Goal: Information Seeking & Learning: Learn about a topic

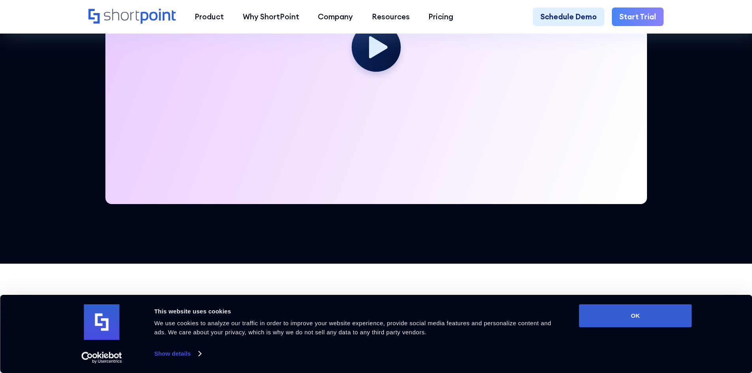
scroll to position [395, 0]
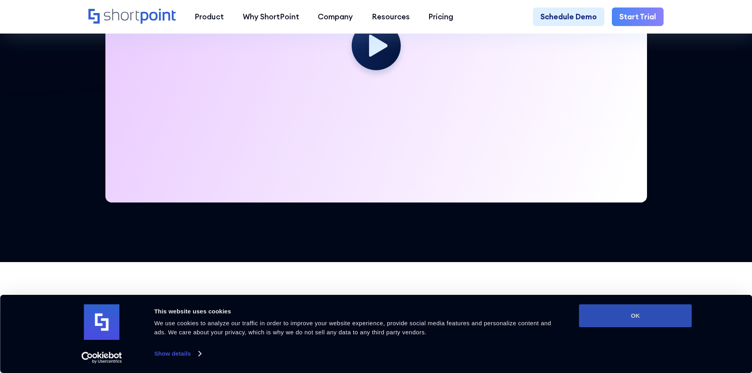
click at [624, 314] on button "OK" at bounding box center [635, 315] width 113 height 23
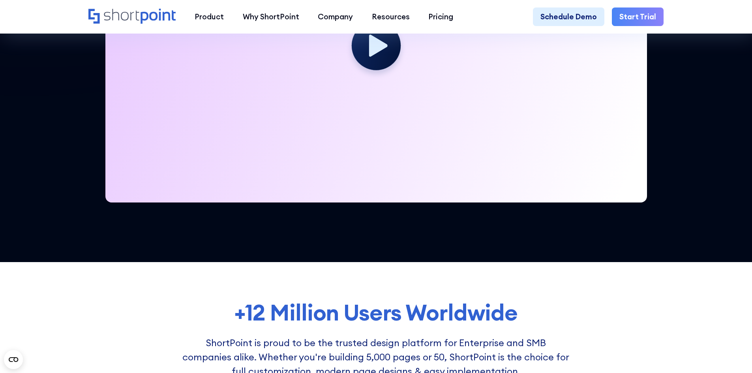
scroll to position [0, 0]
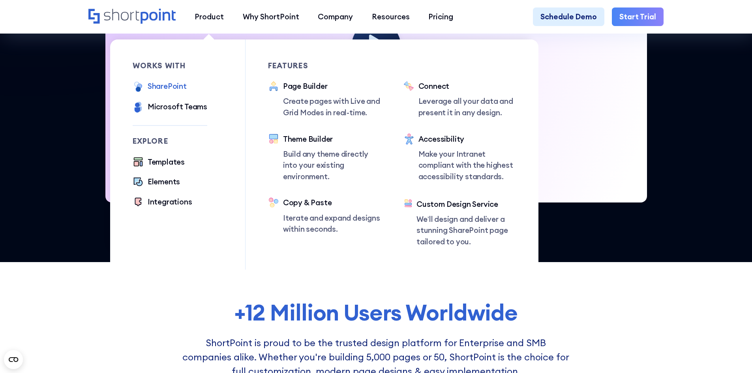
click at [158, 89] on div "SharePoint" at bounding box center [167, 86] width 39 height 11
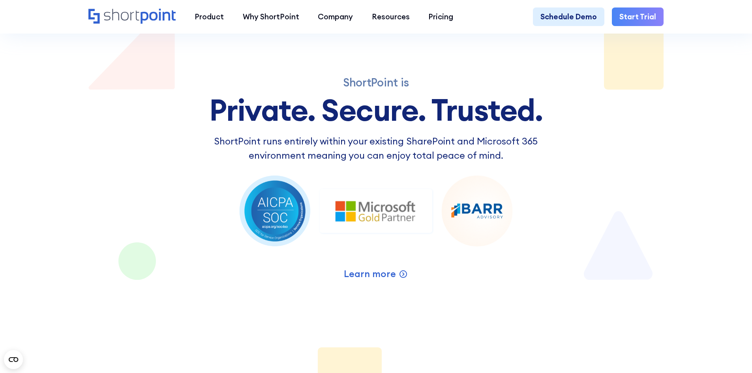
scroll to position [1303, 0]
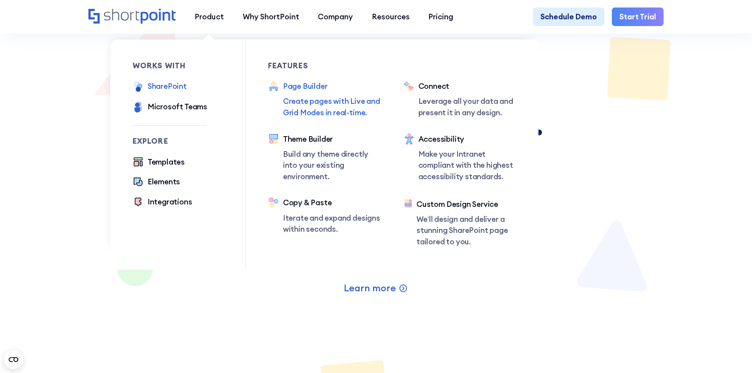
click at [291, 97] on p "Create pages with Live and Grid Modes in real-time." at bounding box center [332, 107] width 98 height 23
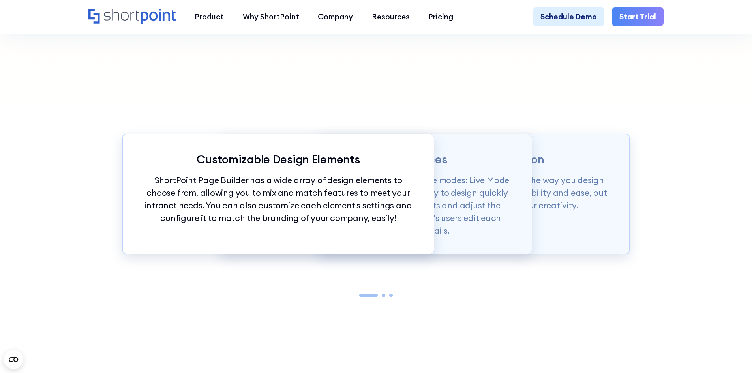
scroll to position [869, 0]
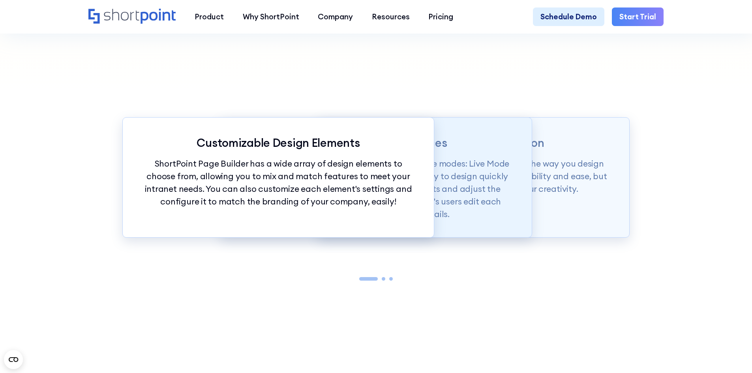
click at [482, 185] on p "Page builder allows users to design in two flexible modes: Live Mode & Grid Mod…" at bounding box center [376, 190] width 274 height 64
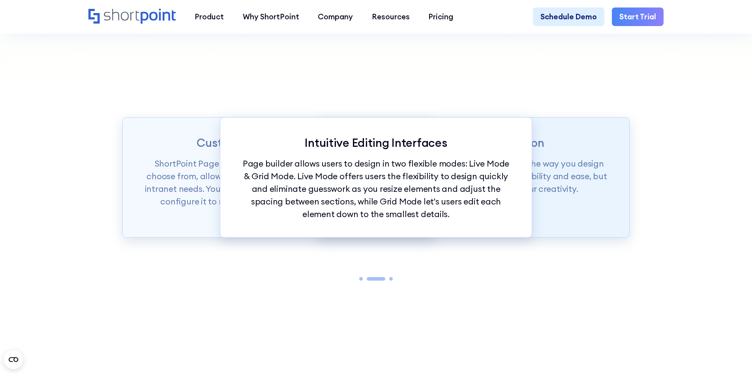
click at [572, 185] on p "ShortPoint Page Builder is truly revolutionizing the way you design your Intran…" at bounding box center [474, 177] width 274 height 38
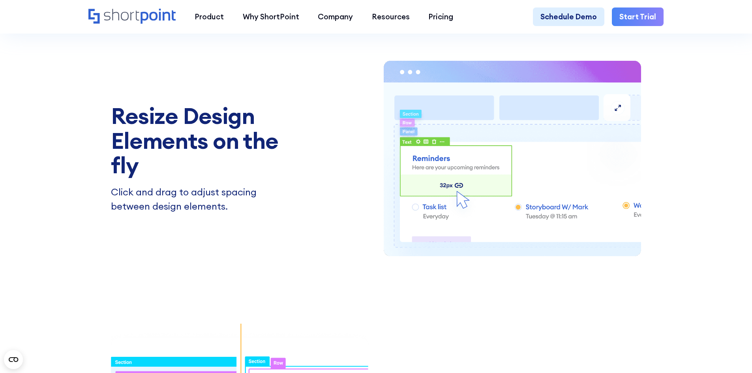
scroll to position [1145, 0]
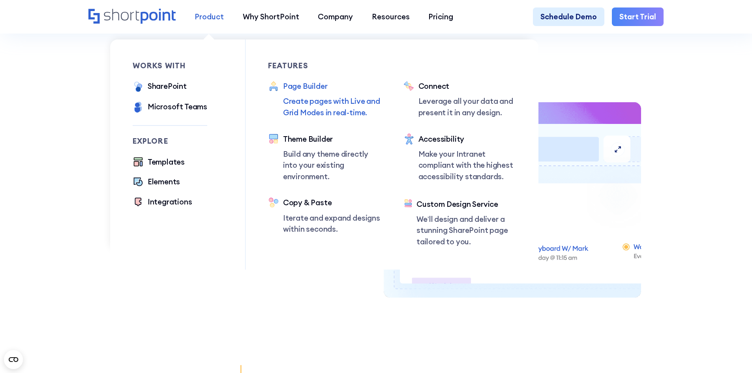
click at [199, 13] on div "Product" at bounding box center [209, 16] width 29 height 11
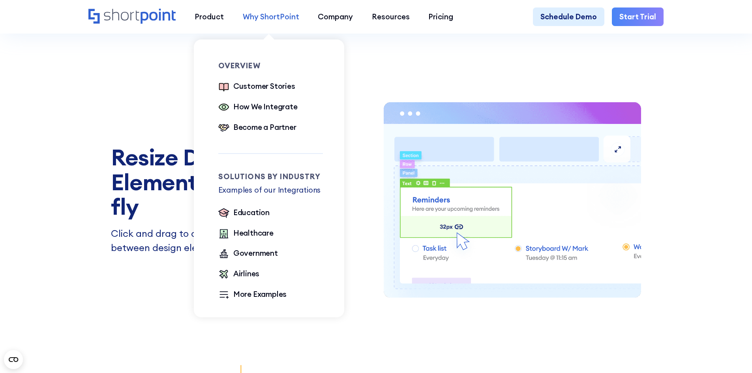
click at [272, 17] on div "Why ShortPoint" at bounding box center [271, 16] width 56 height 11
click at [252, 288] on ul "Education Healthcare Government Airlines More Examples" at bounding box center [270, 254] width 105 height 95
click at [274, 300] on div "More Examples" at bounding box center [260, 294] width 54 height 11
click at [244, 214] on div "Education" at bounding box center [251, 212] width 36 height 11
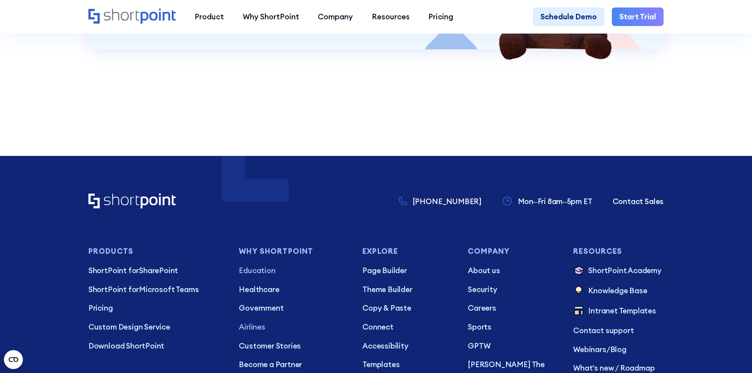
scroll to position [2172, 0]
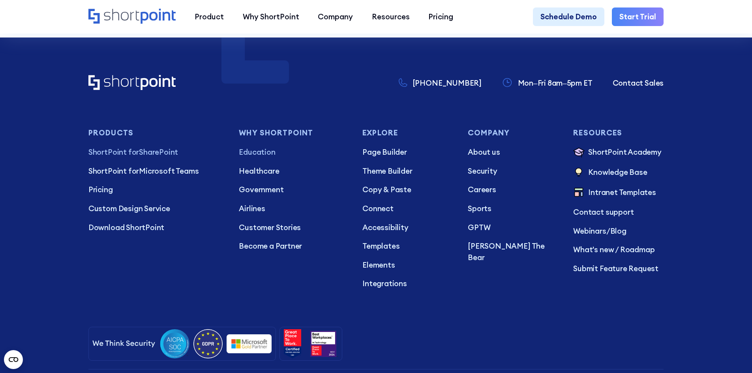
click at [149, 158] on p "ShortPoint for SharePoint" at bounding box center [155, 152] width 135 height 11
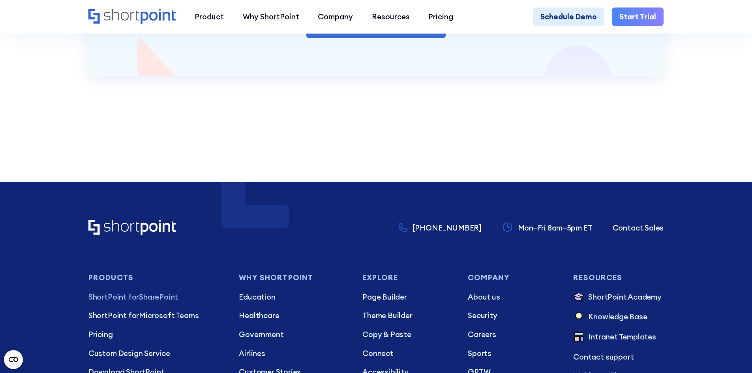
scroll to position [1935, 0]
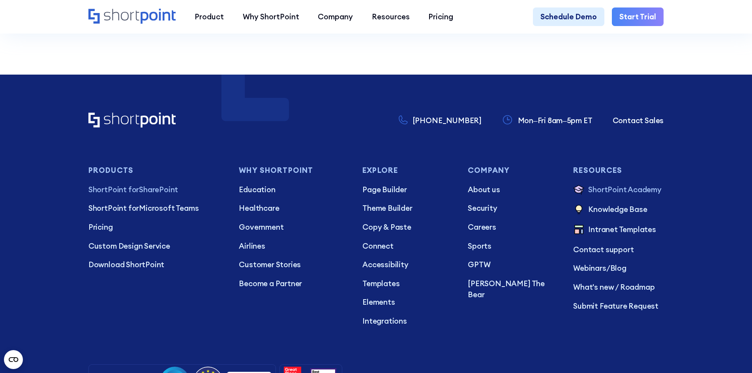
click at [624, 197] on p "ShortPoint Academy" at bounding box center [624, 190] width 73 height 13
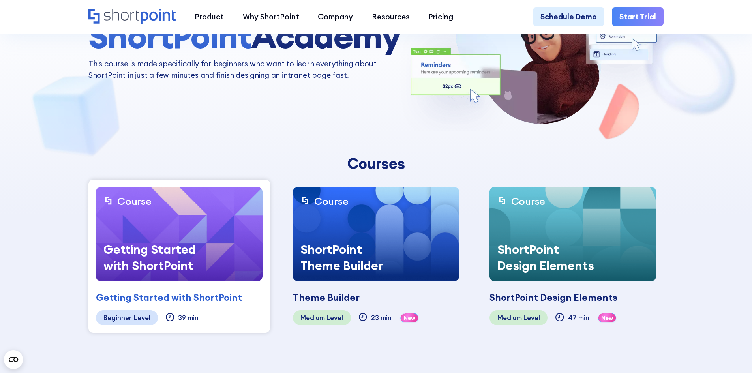
scroll to position [118, 0]
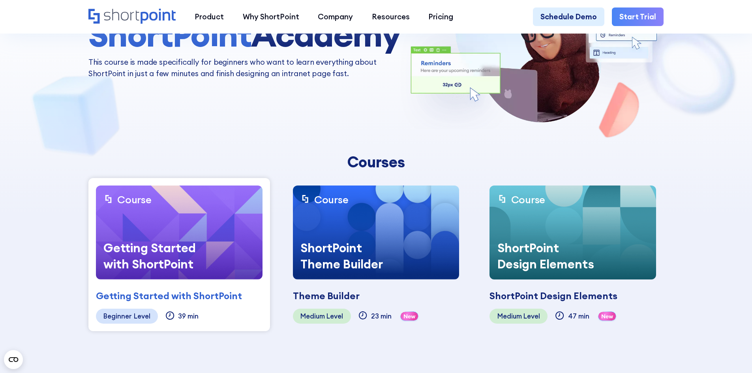
click at [306, 110] on div "ShortPoint Academy This course is made specifically for beginners who want to l…" at bounding box center [375, 47] width 575 height 181
